Goal: Information Seeking & Learning: Learn about a topic

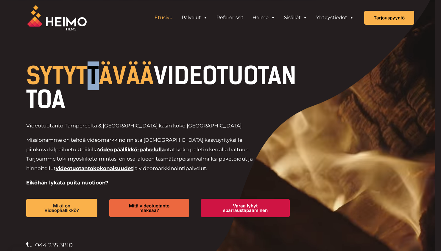
drag, startPoint x: 97, startPoint y: 74, endPoint x: 90, endPoint y: 75, distance: 7.0
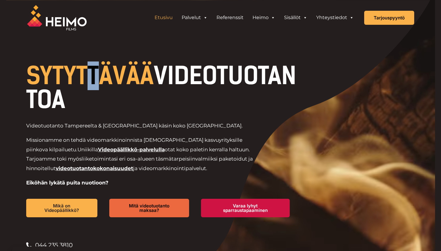
click at [90, 75] on span "SYTYTTÄVÄÄ" at bounding box center [89, 75] width 127 height 29
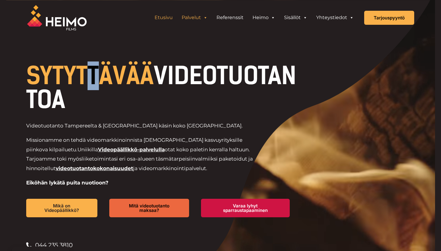
click at [201, 17] on link "Palvelut" at bounding box center [194, 18] width 35 height 12
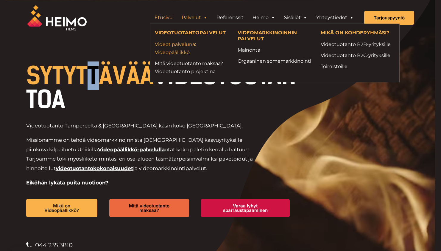
click at [190, 52] on link "Videot palveluna: Videopäällikkö" at bounding box center [192, 48] width 74 height 16
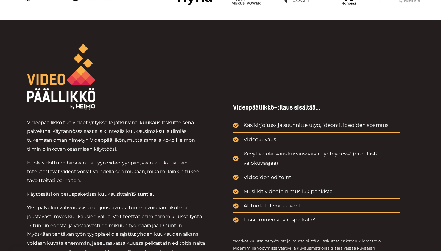
scroll to position [265, 0]
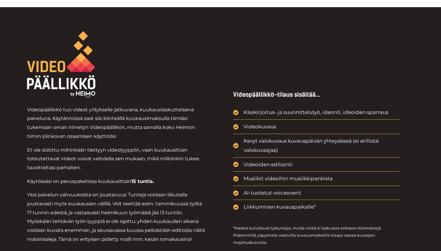
click at [69, 77] on img at bounding box center [61, 64] width 69 height 66
